Goal: Transaction & Acquisition: Subscribe to service/newsletter

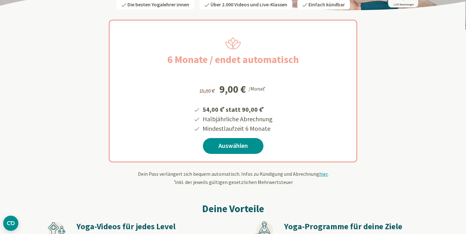
scroll to position [102, 0]
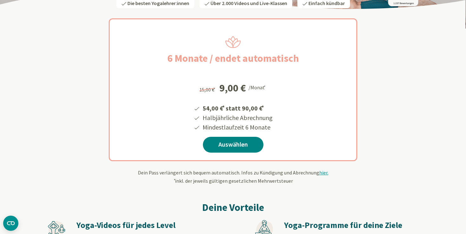
click at [241, 144] on link "Auswählen" at bounding box center [233, 145] width 61 height 16
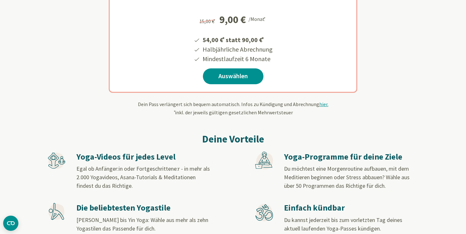
scroll to position [159, 0]
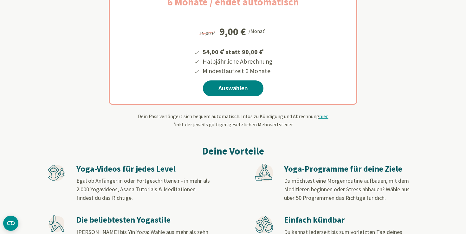
click at [237, 86] on link "Auswählen" at bounding box center [233, 89] width 61 height 16
